Goal: Task Accomplishment & Management: Manage account settings

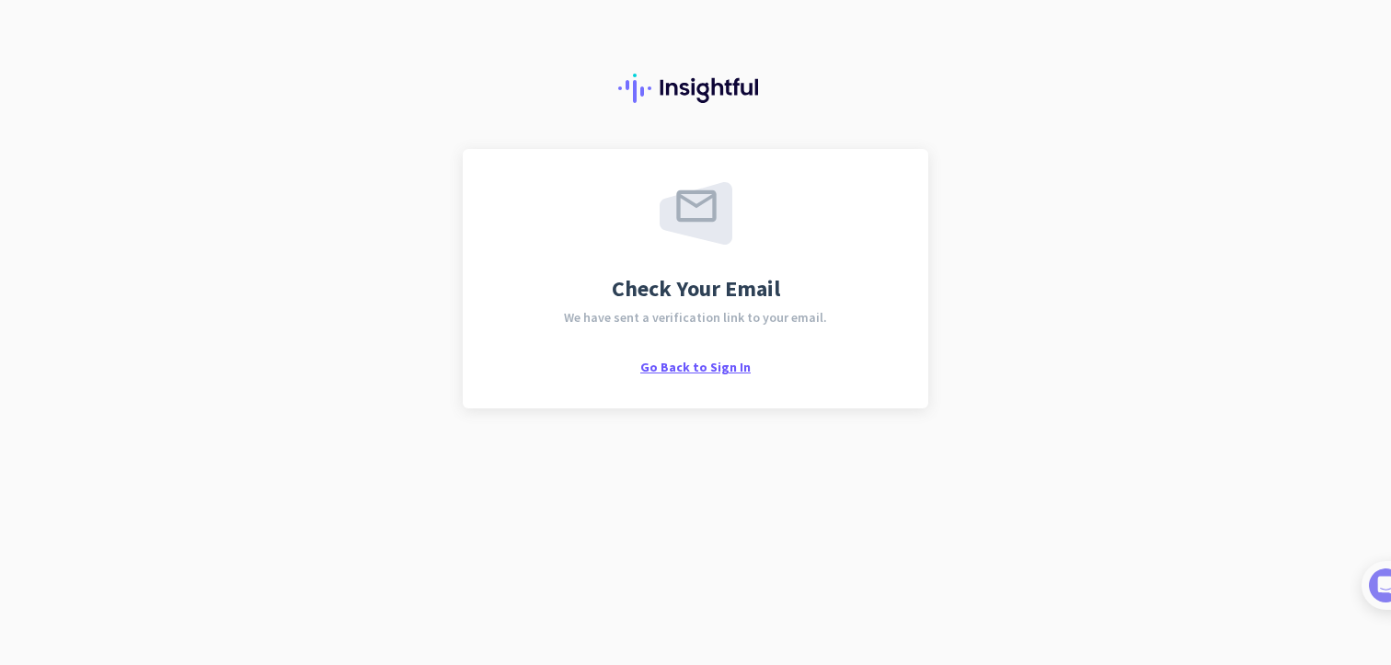
click at [697, 374] on span "Go Back to Sign In" at bounding box center [695, 367] width 110 height 17
click at [710, 358] on div "Go Back to Sign In" at bounding box center [695, 366] width 110 height 18
click at [708, 362] on span "Go Back to Sign In" at bounding box center [695, 367] width 110 height 17
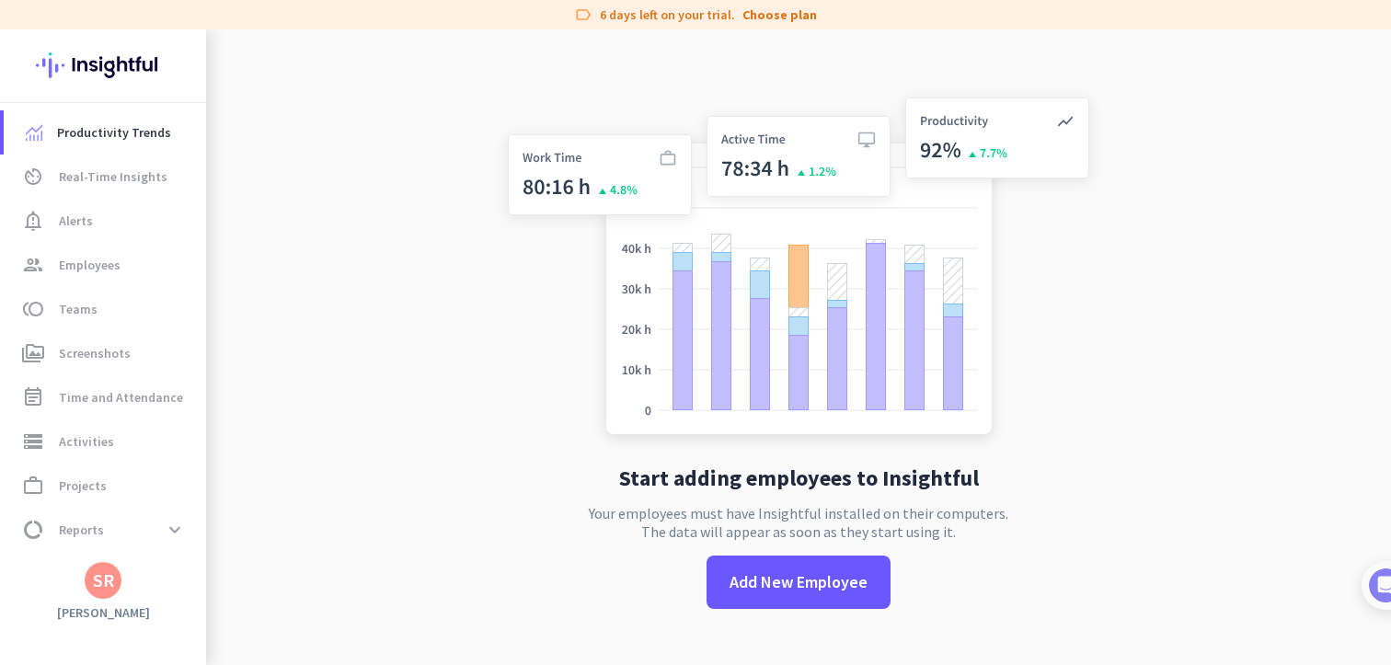
click at [688, 367] on img at bounding box center [798, 269] width 609 height 366
click at [116, 260] on span "Employees" at bounding box center [90, 265] width 62 height 22
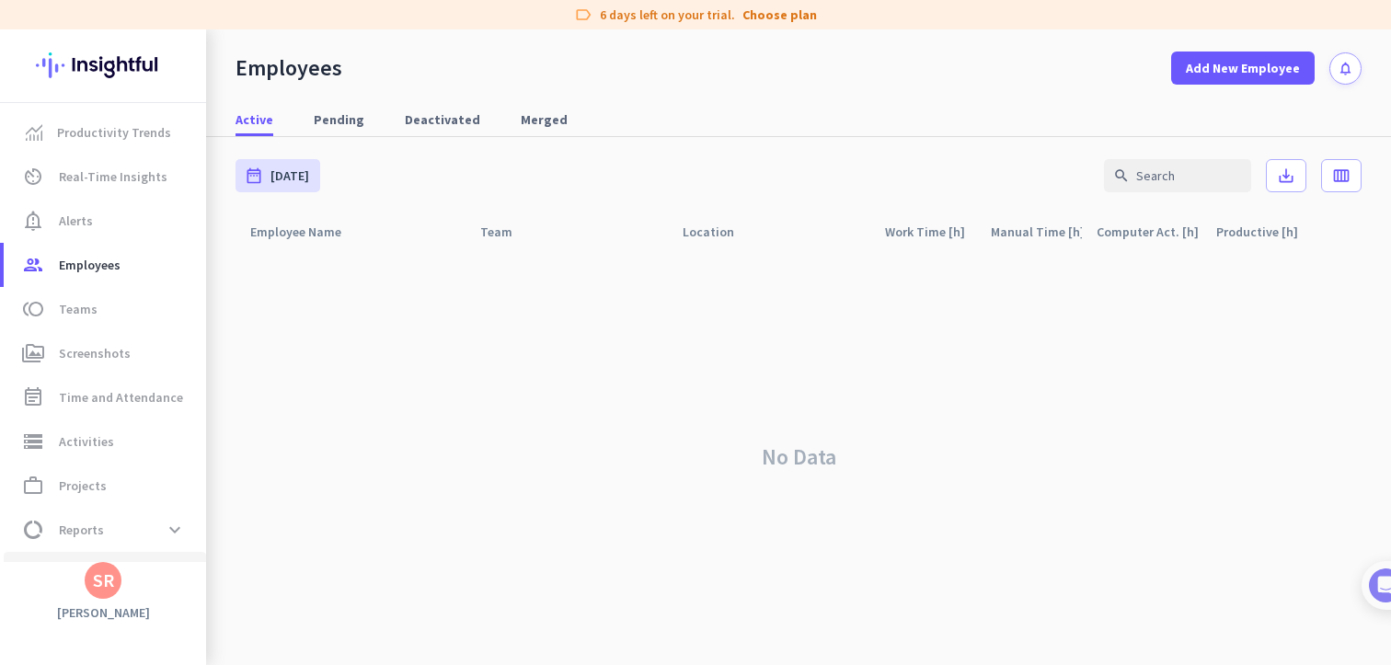
click at [119, 556] on link "settings Settings" at bounding box center [105, 574] width 202 height 44
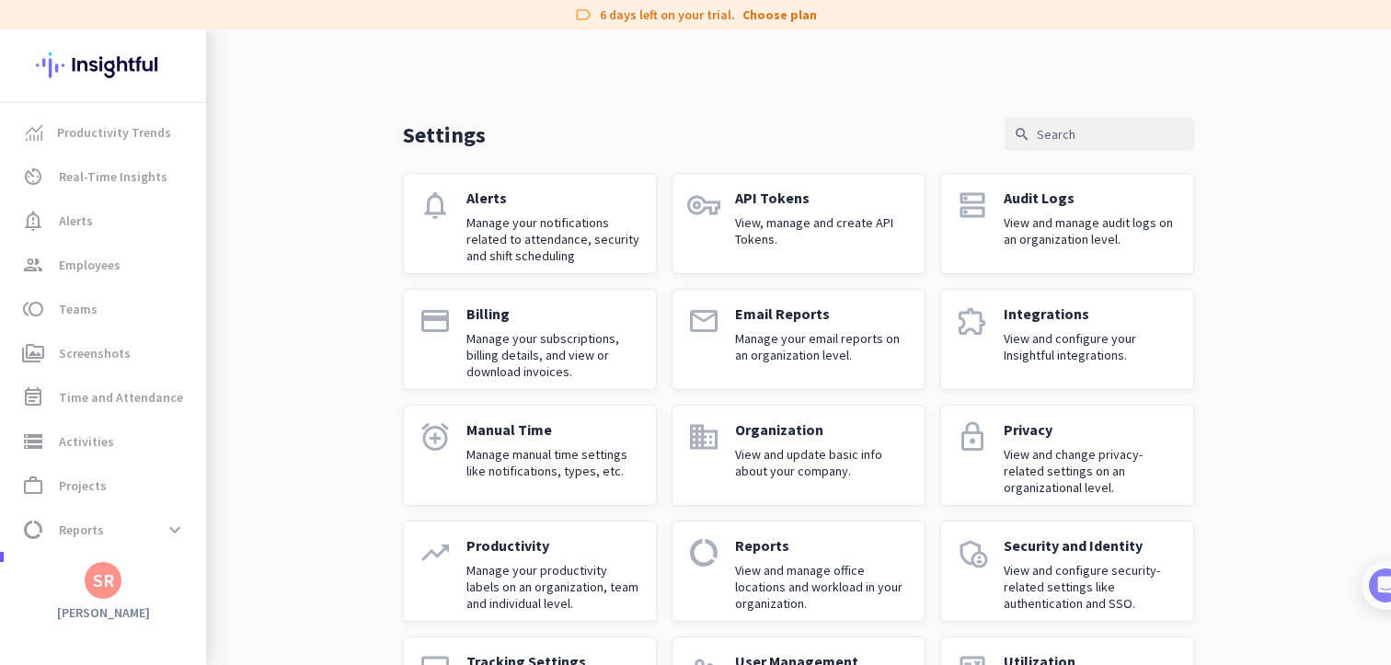
click at [109, 592] on div "SR" at bounding box center [103, 580] width 37 height 37
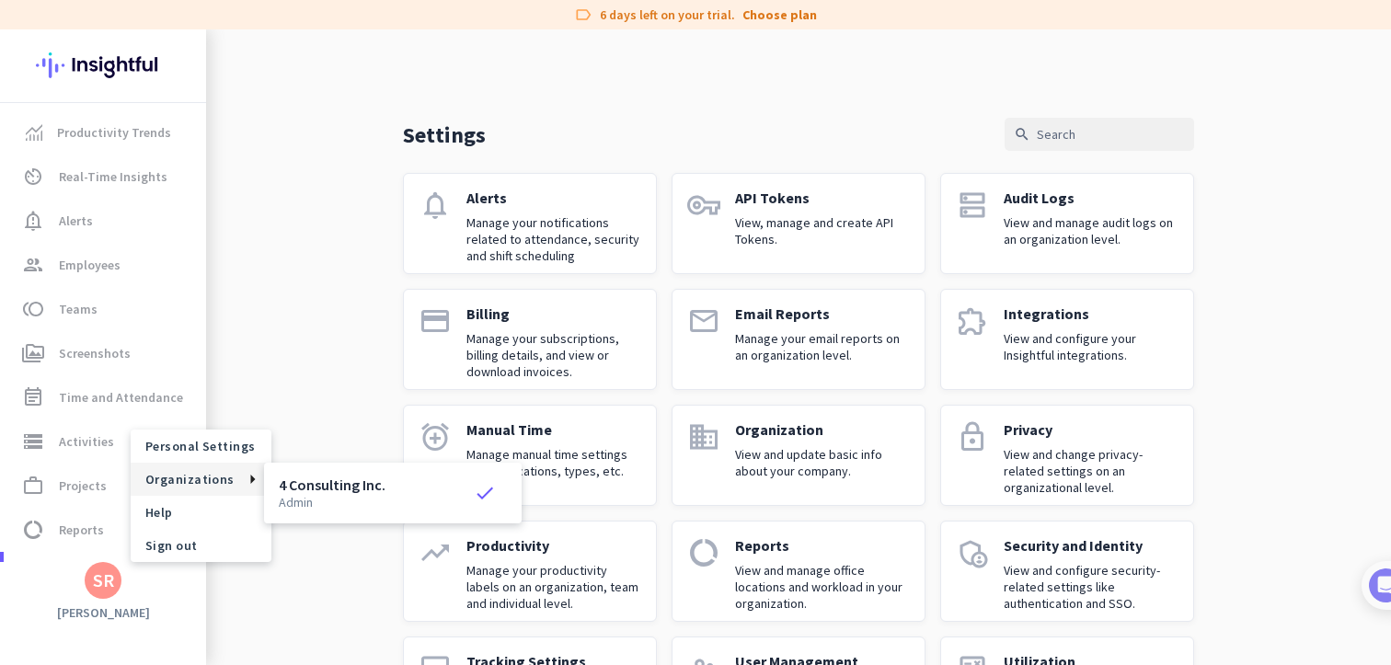
click at [238, 481] on icon at bounding box center [246, 479] width 22 height 9
click at [241, 453] on span "Personal Settings" at bounding box center [200, 446] width 111 height 17
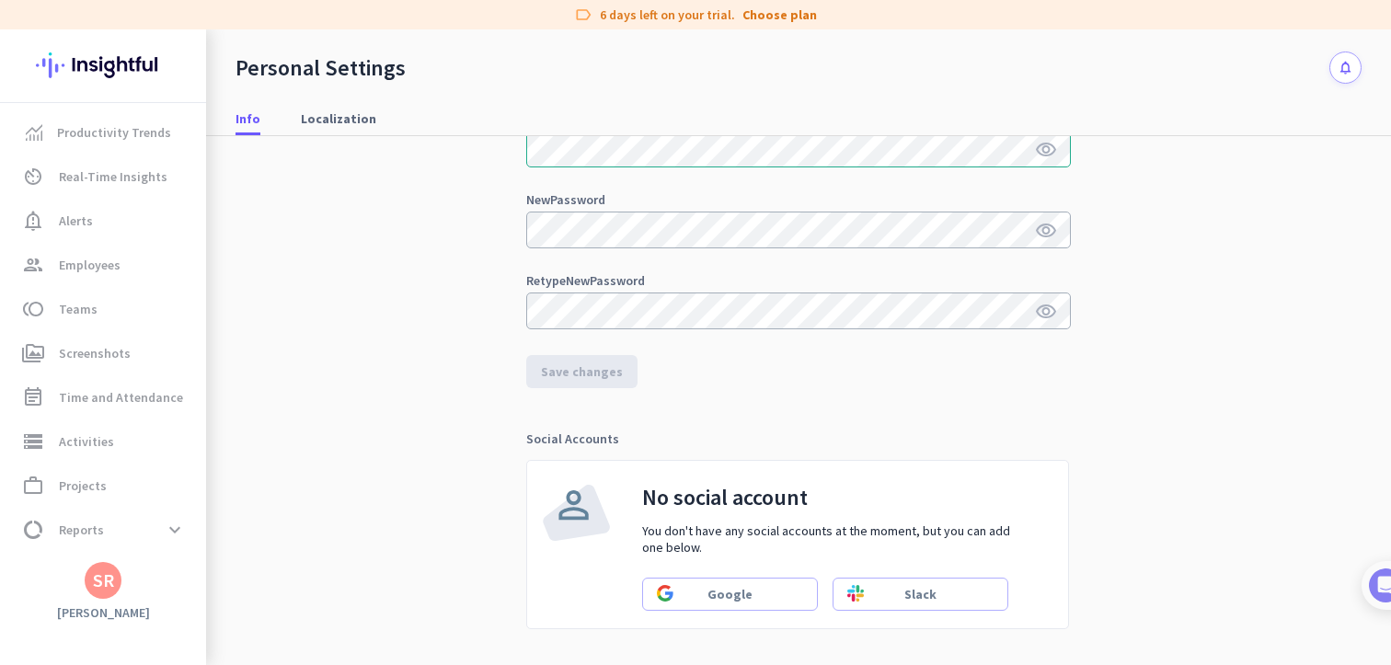
scroll to position [503, 0]
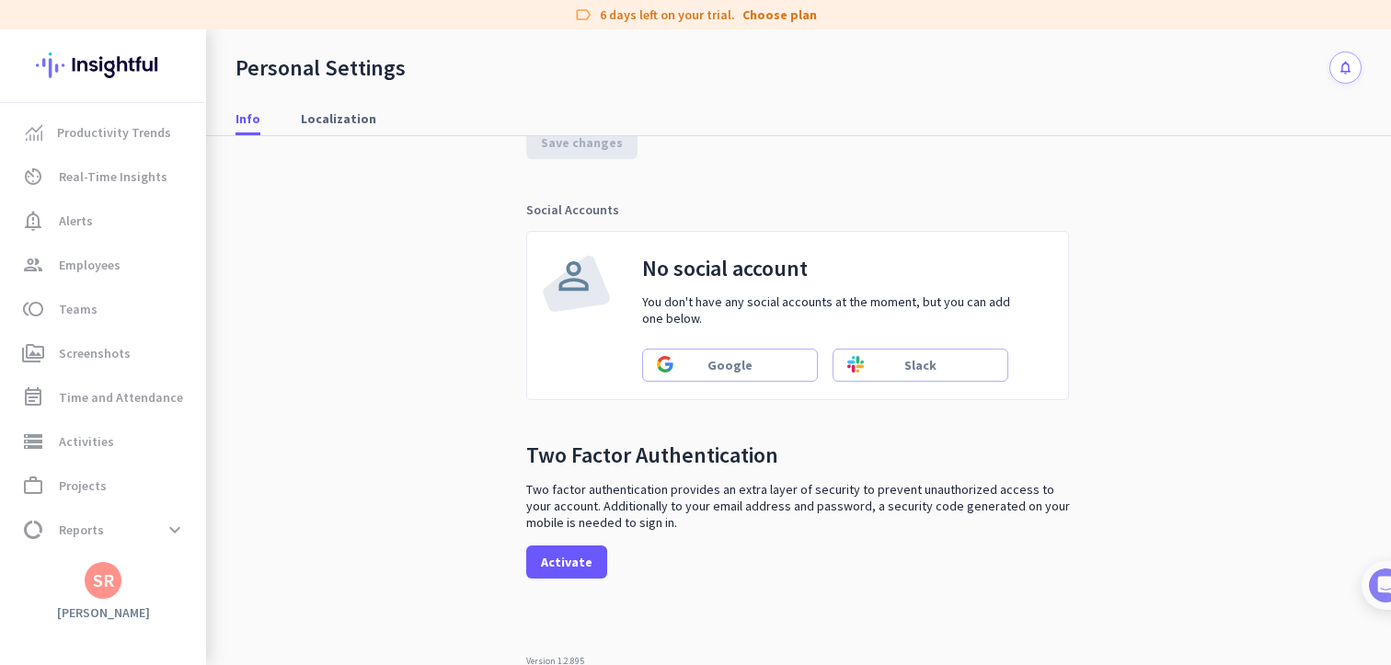
click at [120, 576] on div "SR" at bounding box center [103, 580] width 37 height 37
click at [204, 452] on span "Personal Settings" at bounding box center [200, 446] width 111 height 17
click at [98, 584] on div "SR" at bounding box center [103, 580] width 21 height 18
click at [181, 533] on span "Sign out" at bounding box center [201, 545] width 141 height 33
